Goal: Navigation & Orientation: Find specific page/section

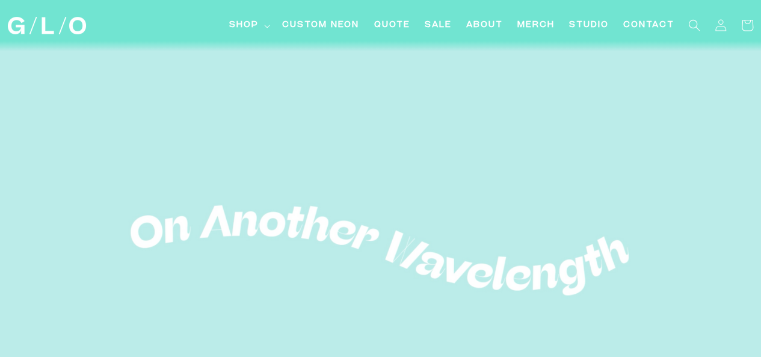
click at [145, 17] on header "Shop Shop LED Neon Glass Neon Mini LEDs Events Light Bar System Gifts & Services" at bounding box center [381, 25] width 746 height 51
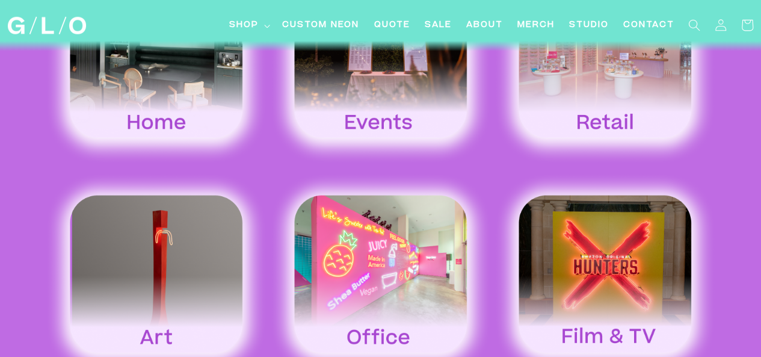
scroll to position [1829, 0]
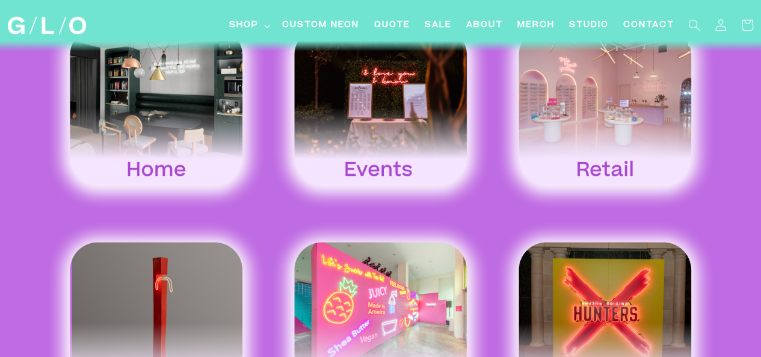
click at [137, 106] on img at bounding box center [156, 108] width 224 height 209
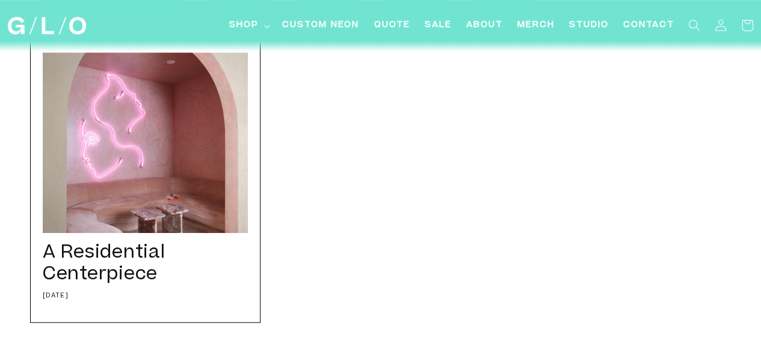
scroll to position [241, 0]
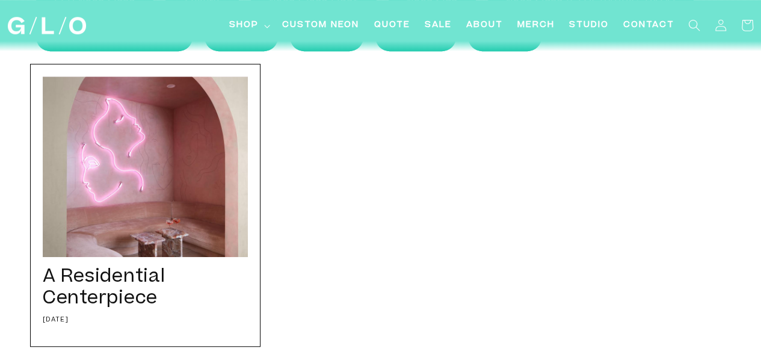
click at [360, 155] on div "A Residential Centerpiece 09/01/21 We worked closely with one of our favorite i…" at bounding box center [380, 205] width 701 height 283
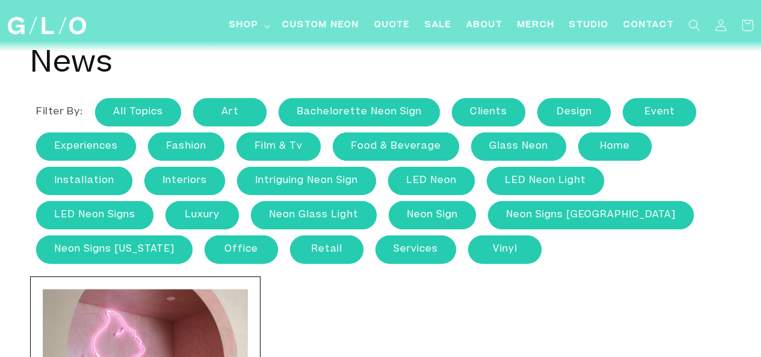
scroll to position [0, 0]
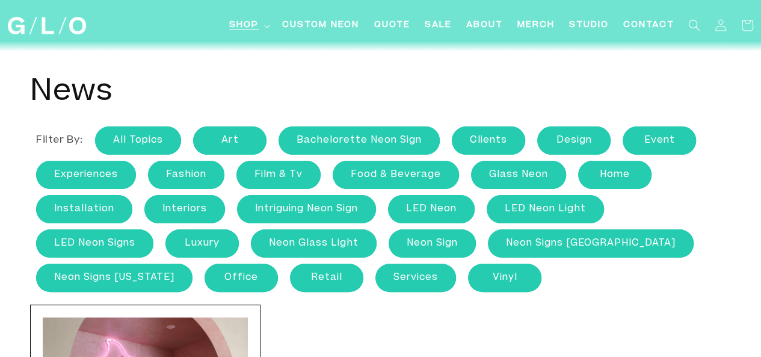
click at [262, 17] on summary "Shop" at bounding box center [248, 25] width 53 height 27
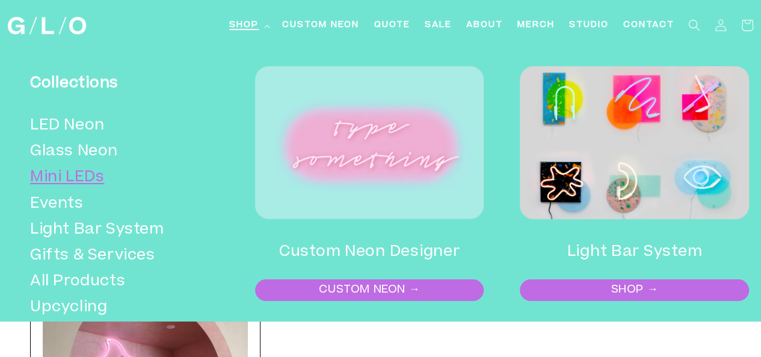
click at [85, 175] on link "Mini LEDs" at bounding box center [121, 178] width 183 height 26
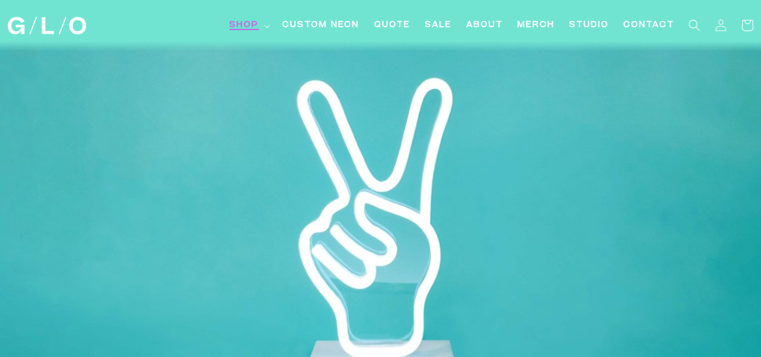
click at [265, 23] on summary "Shop" at bounding box center [248, 25] width 53 height 27
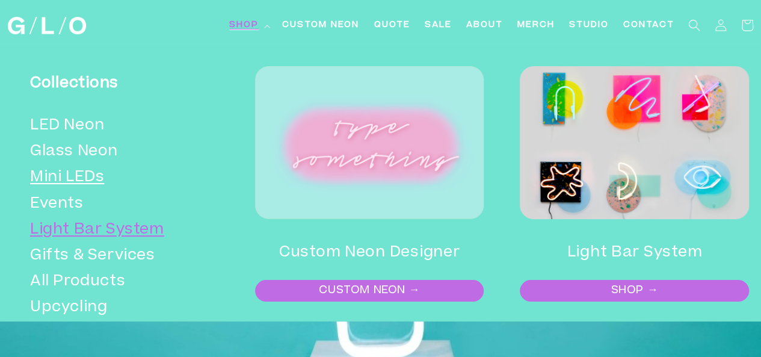
click at [81, 232] on link "Light Bar System" at bounding box center [121, 230] width 183 height 26
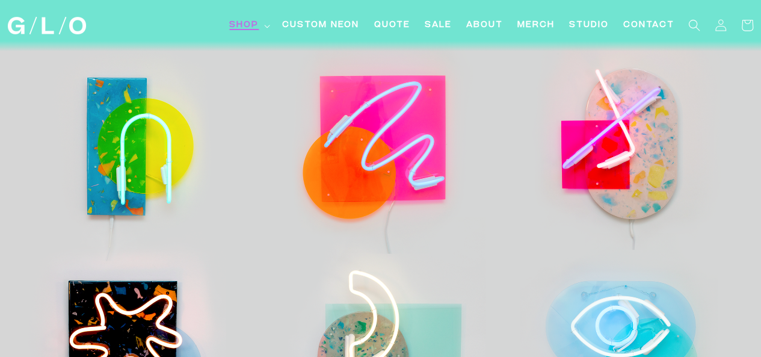
click at [258, 23] on span "Shop" at bounding box center [243, 25] width 29 height 13
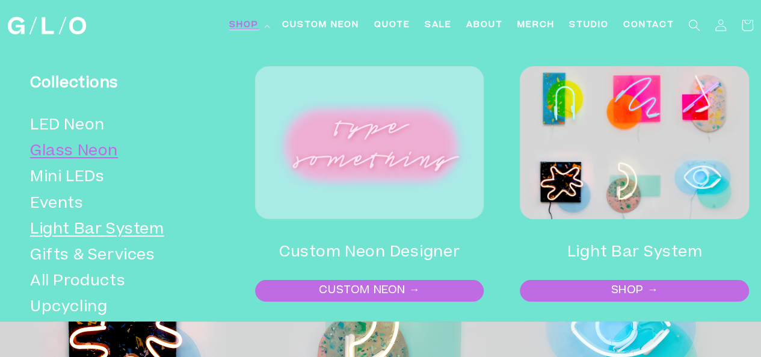
click at [57, 151] on link "Glass Neon" at bounding box center [121, 152] width 183 height 26
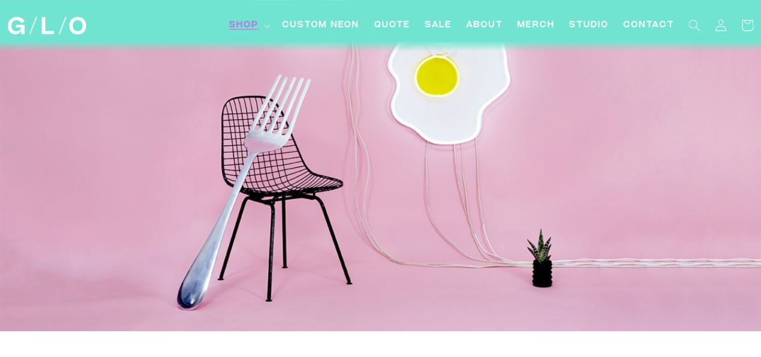
scroll to position [389, 0]
